Goal: Task Accomplishment & Management: Manage account settings

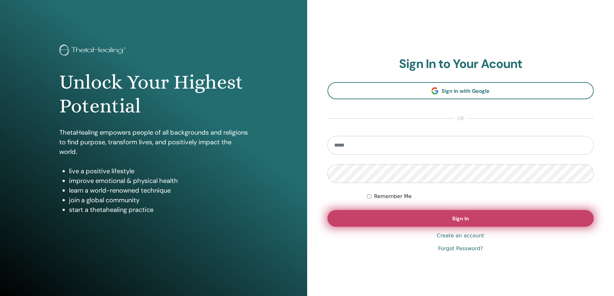
type input "**********"
click at [497, 213] on button "Sign In" at bounding box center [460, 218] width 267 height 17
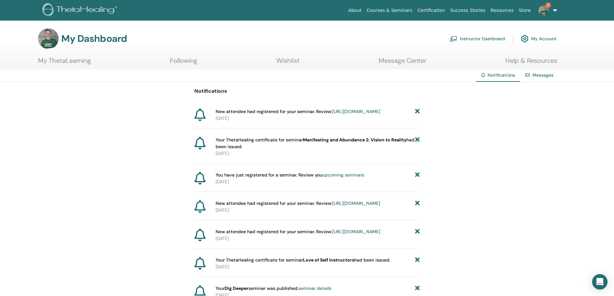
click at [482, 40] on link "Instructor Dashboard" at bounding box center [477, 39] width 55 height 14
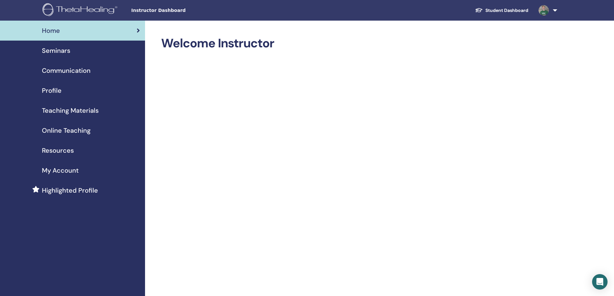
click at [61, 54] on span "Seminars" at bounding box center [56, 51] width 28 height 10
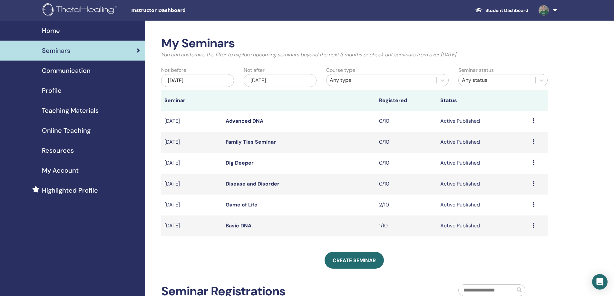
click at [533, 225] on icon at bounding box center [534, 225] width 2 height 5
click at [515, 248] on link "Attendees" at bounding box center [514, 250] width 24 height 7
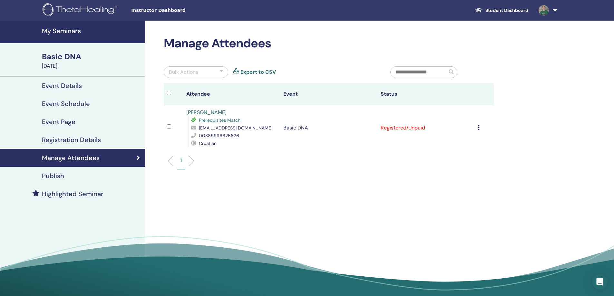
drag, startPoint x: 235, startPoint y: 113, endPoint x: 195, endPoint y: 112, distance: 40.0
click at [188, 114] on div "Sanja Trebus Bozic Prerequisites Match strebusb@gmail.com 00385996626626 Croati…" at bounding box center [231, 128] width 91 height 39
drag, startPoint x: 195, startPoint y: 112, endPoint x: 230, endPoint y: 111, distance: 34.8
click at [230, 111] on tr "Sanja Trebus Bozic Prerequisites Match strebusb@gmail.com 00385996626626 Croati…" at bounding box center [329, 127] width 330 height 45
click at [478, 128] on icon at bounding box center [479, 127] width 2 height 5
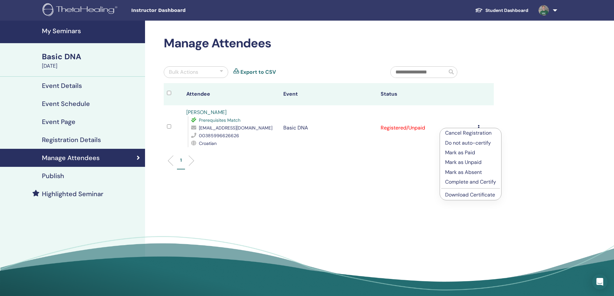
click at [479, 133] on p "Cancel Registration" at bounding box center [470, 133] width 51 height 8
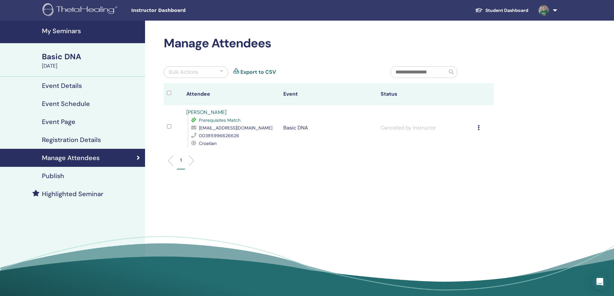
click at [54, 30] on h4 "My Seminars" at bounding box center [91, 31] width 99 height 8
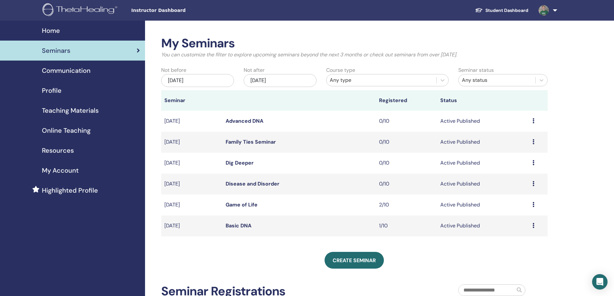
click at [533, 227] on icon at bounding box center [534, 225] width 2 height 5
click at [516, 260] on p "Cancel" at bounding box center [515, 262] width 24 height 8
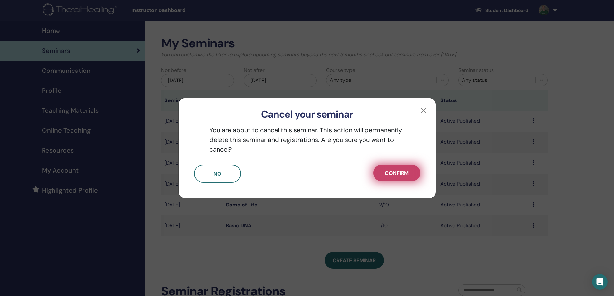
click at [388, 171] on span "Confirm" at bounding box center [397, 173] width 24 height 7
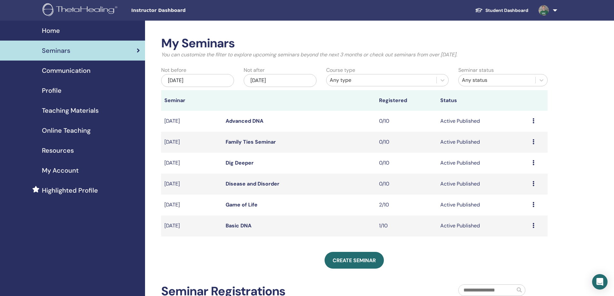
click at [533, 225] on icon at bounding box center [534, 225] width 2 height 5
click at [511, 258] on p "Cancel" at bounding box center [514, 260] width 24 height 8
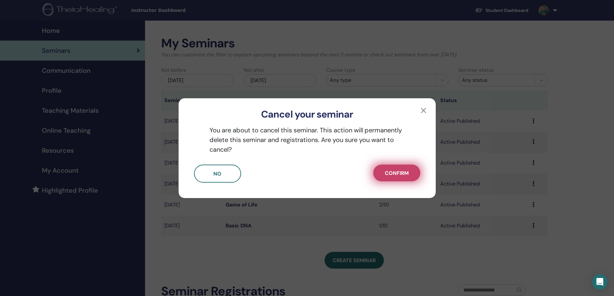
click at [394, 174] on span "Confirm" at bounding box center [397, 173] width 24 height 7
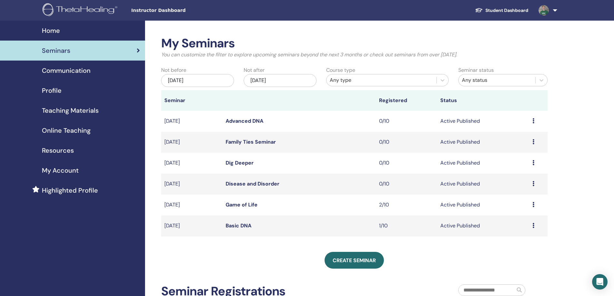
click at [533, 204] on icon at bounding box center [534, 204] width 2 height 5
click at [512, 230] on link "Attendees" at bounding box center [515, 229] width 24 height 7
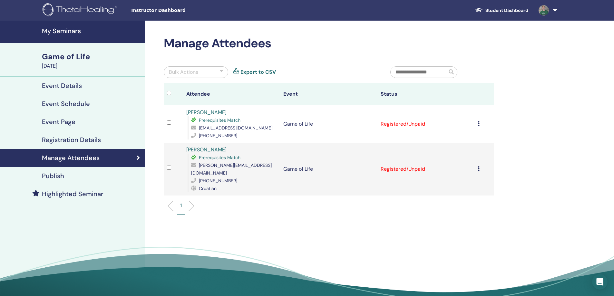
click at [54, 30] on h4 "My Seminars" at bounding box center [91, 31] width 99 height 8
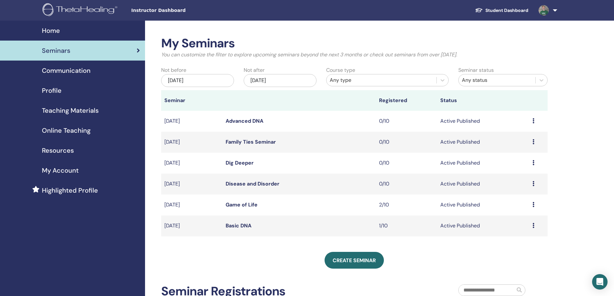
click at [254, 184] on link "Disease and Disorder" at bounding box center [253, 184] width 54 height 7
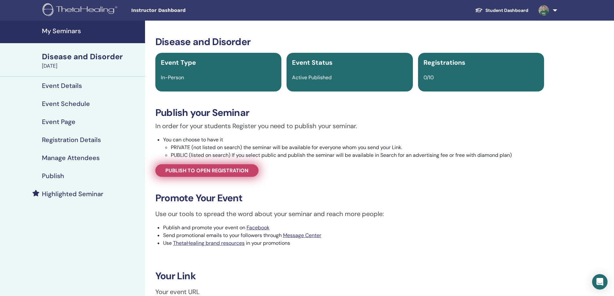
click at [192, 169] on span "Publish to open registration" at bounding box center [206, 170] width 83 height 7
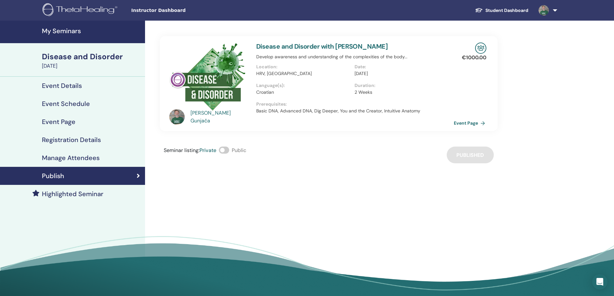
click at [471, 123] on link "Event Page" at bounding box center [471, 123] width 34 height 10
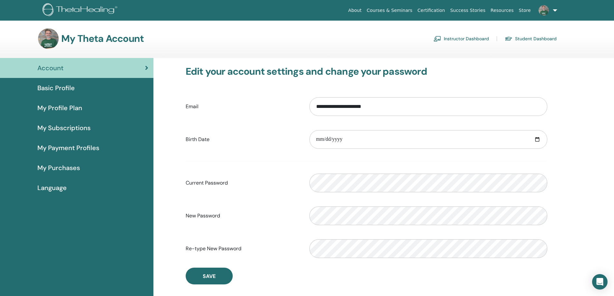
click at [464, 36] on link "Instructor Dashboard" at bounding box center [461, 39] width 55 height 10
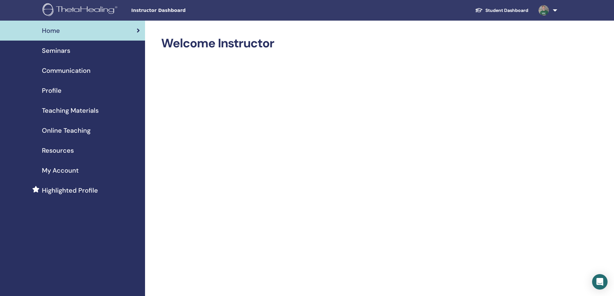
click at [53, 51] on span "Seminars" at bounding box center [56, 51] width 28 height 10
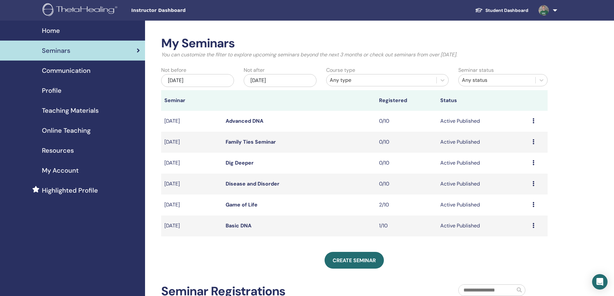
click at [261, 181] on link "Disease and Disorder" at bounding box center [253, 184] width 54 height 7
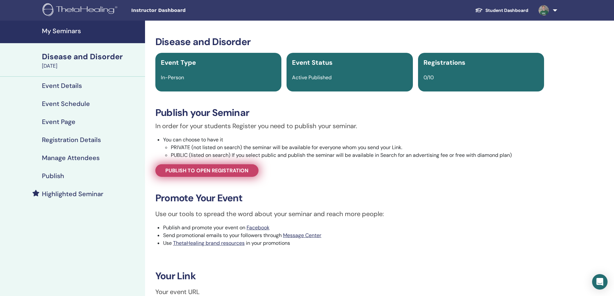
click at [189, 172] on span "Publish to open registration" at bounding box center [206, 170] width 83 height 7
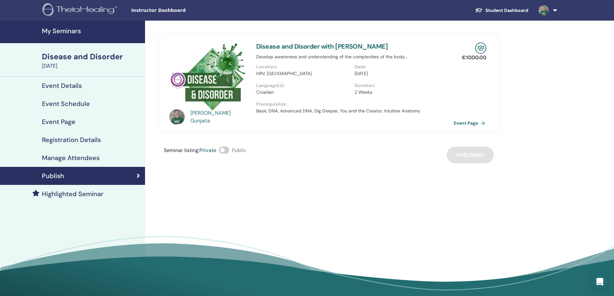
click at [465, 120] on link "Event Page" at bounding box center [471, 123] width 34 height 10
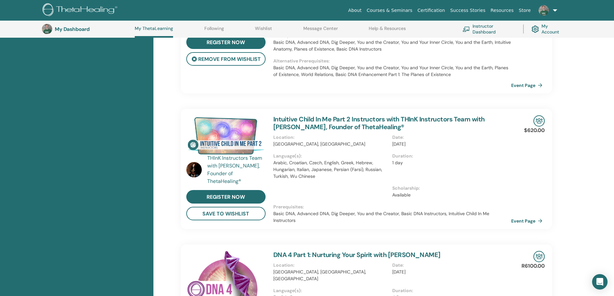
scroll to position [275, 0]
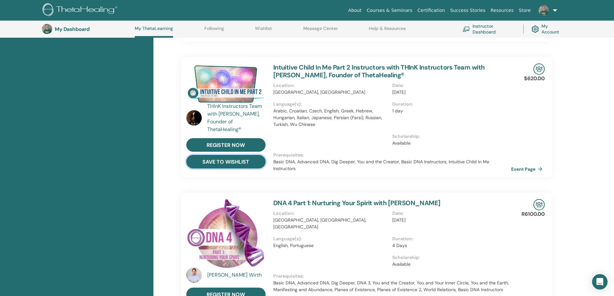
click at [246, 162] on button "save to wishlist" at bounding box center [225, 162] width 79 height 14
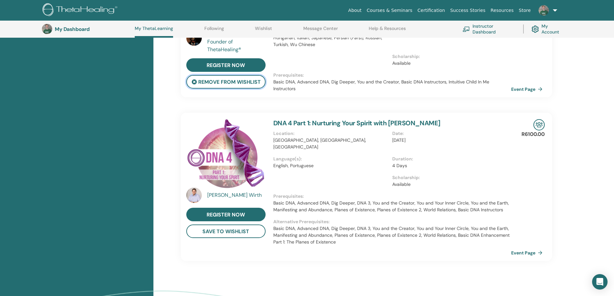
scroll to position [404, 0]
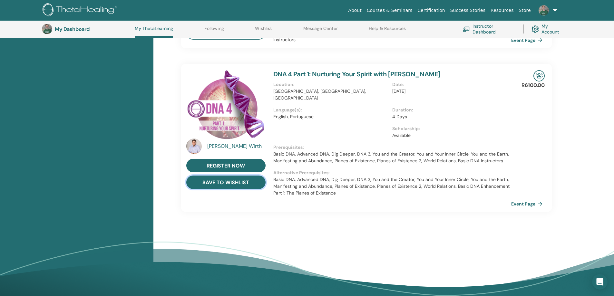
click at [224, 181] on button "save to wishlist" at bounding box center [225, 183] width 79 height 14
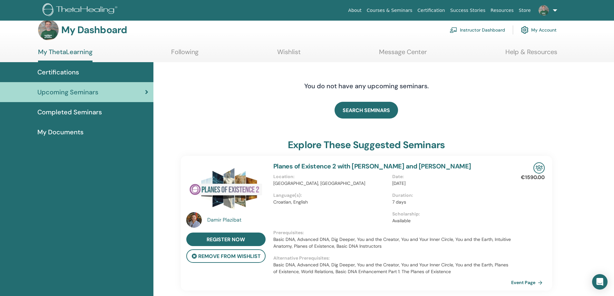
scroll to position [0, 0]
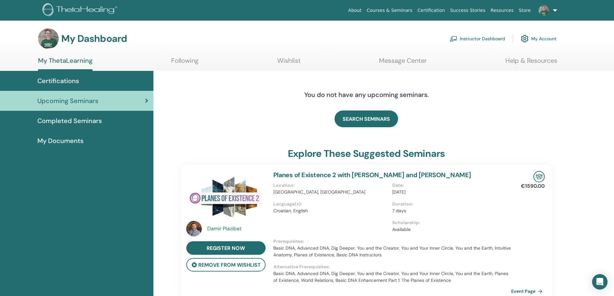
click at [473, 38] on link "Instructor Dashboard" at bounding box center [477, 39] width 55 height 14
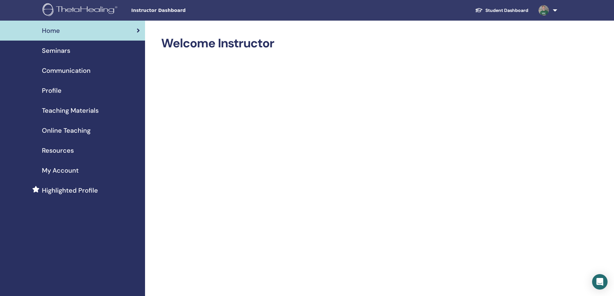
click at [69, 53] on span "Seminars" at bounding box center [56, 51] width 28 height 10
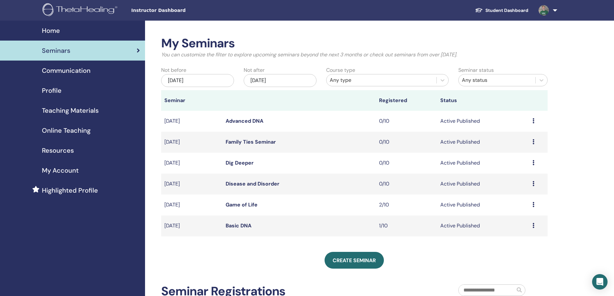
click at [533, 225] on icon at bounding box center [534, 225] width 2 height 5
click at [511, 248] on link "Attendees" at bounding box center [515, 250] width 24 height 7
click at [534, 226] on icon at bounding box center [534, 225] width 2 height 5
click at [519, 260] on p "Cancel" at bounding box center [515, 260] width 24 height 8
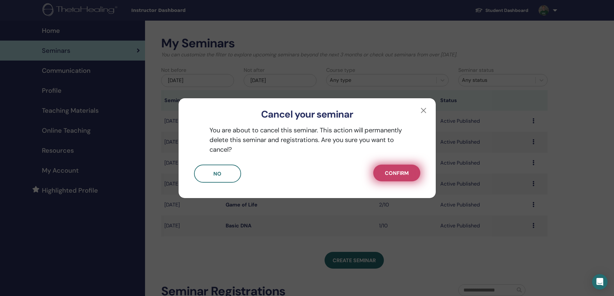
click at [392, 169] on button "Confirm" at bounding box center [396, 173] width 47 height 17
